Goal: Information Seeking & Learning: Learn about a topic

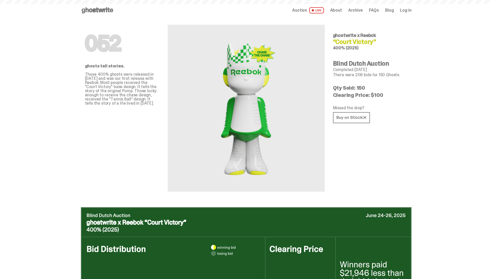
scroll to position [503, 0]
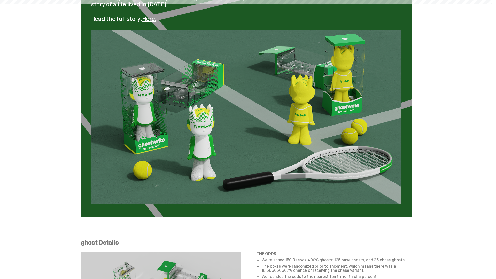
scroll to position [866, 0]
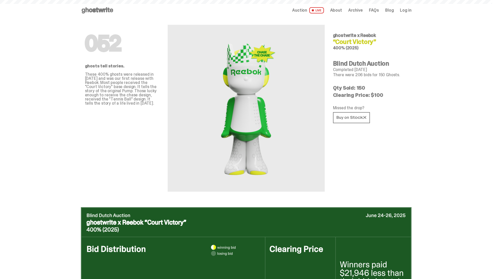
scroll to position [866, 0]
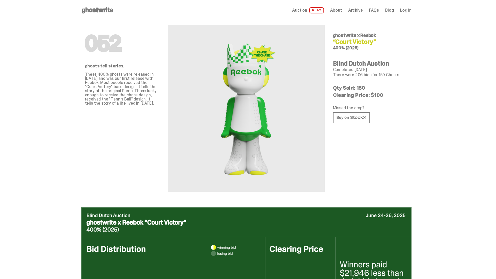
scroll to position [866, 0]
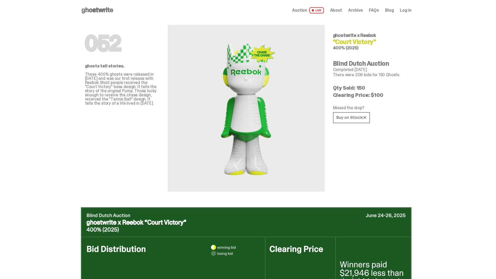
scroll to position [866, 0]
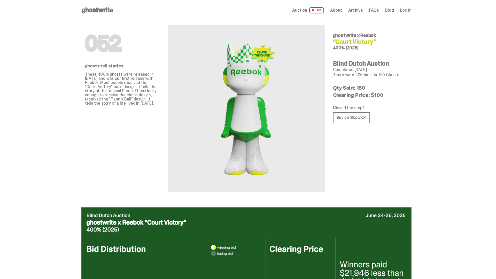
scroll to position [866, 0]
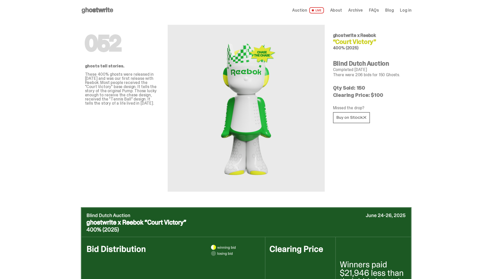
scroll to position [866, 0]
